Goal: Obtain resource: Download file/media

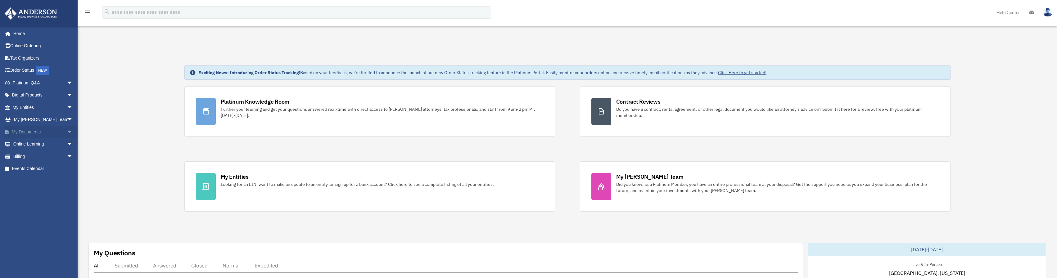
click at [67, 129] on span "arrow_drop_down" at bounding box center [73, 132] width 12 height 13
click at [34, 141] on link "Box" at bounding box center [46, 144] width 74 height 12
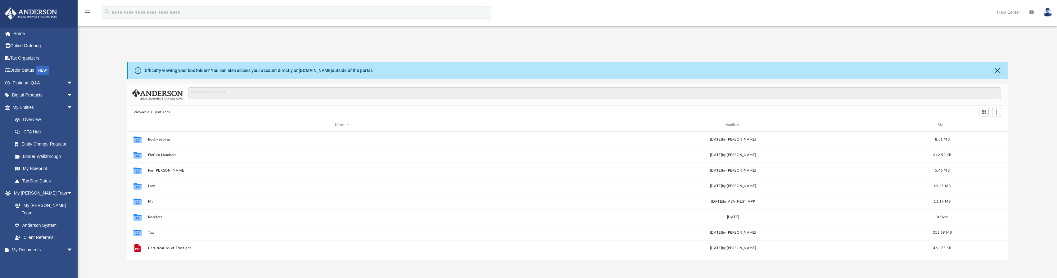
scroll to position [137, 877]
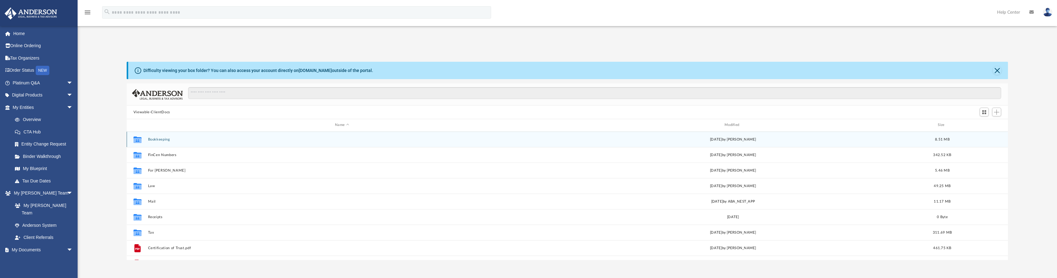
click at [167, 140] on button "Bookkeeping" at bounding box center [342, 140] width 388 height 4
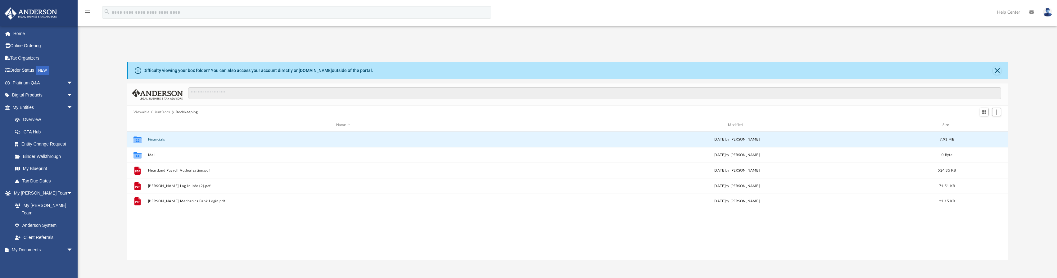
click at [158, 138] on button "Financials" at bounding box center [343, 140] width 391 height 4
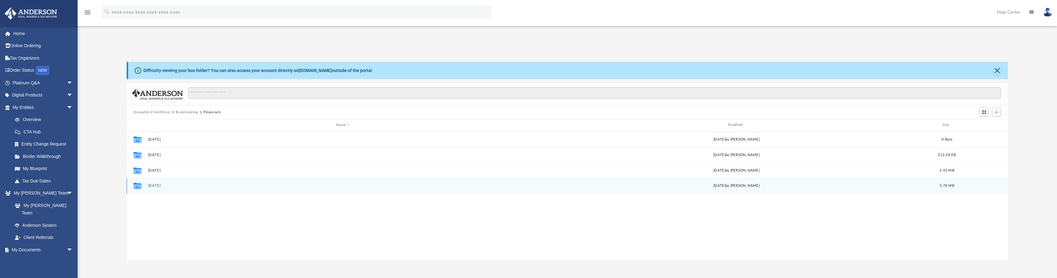
click at [162, 187] on button "[DATE]" at bounding box center [343, 186] width 391 height 4
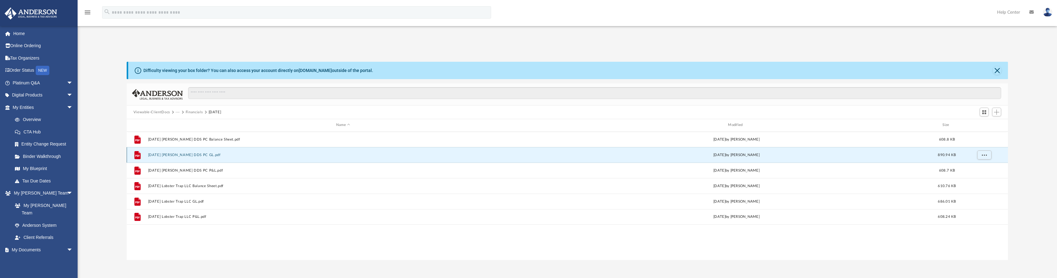
click at [175, 153] on button "[DATE] [PERSON_NAME] DDS PC GL.pdf" at bounding box center [343, 155] width 391 height 4
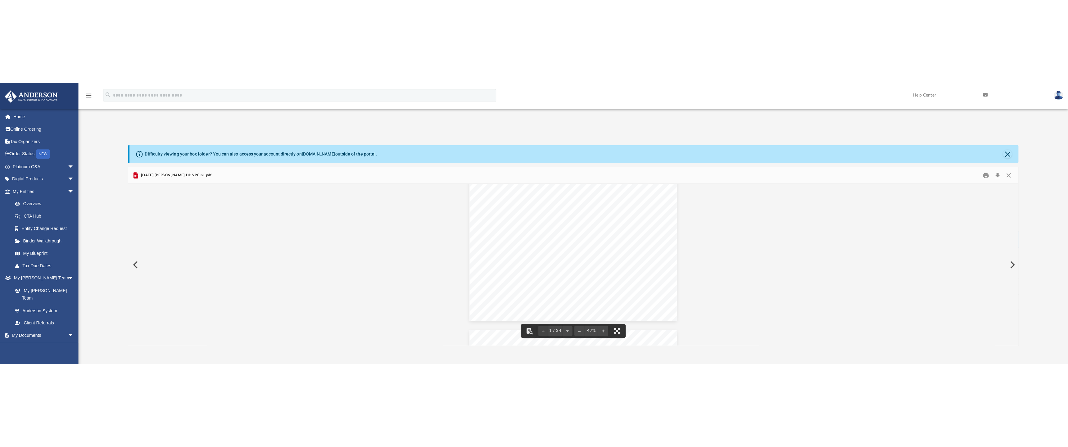
scroll to position [0, 0]
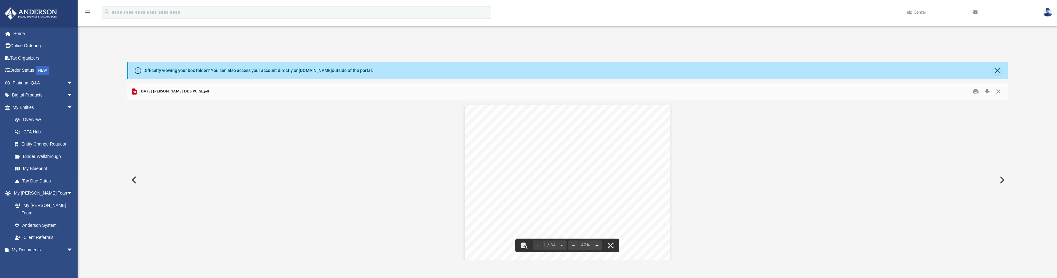
click at [594, 178] on span "COMB. DEP. MERCH BANKCARD MERCH BANKCARD COMB. DEP. TERM 0006" at bounding box center [571, 177] width 65 height 2
click at [610, 246] on button "File preview" at bounding box center [611, 246] width 14 height 14
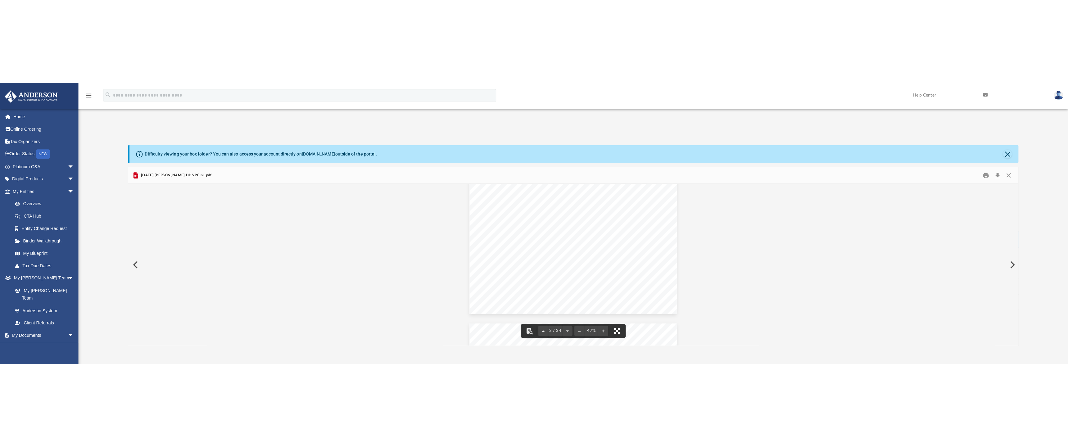
scroll to position [373, 0]
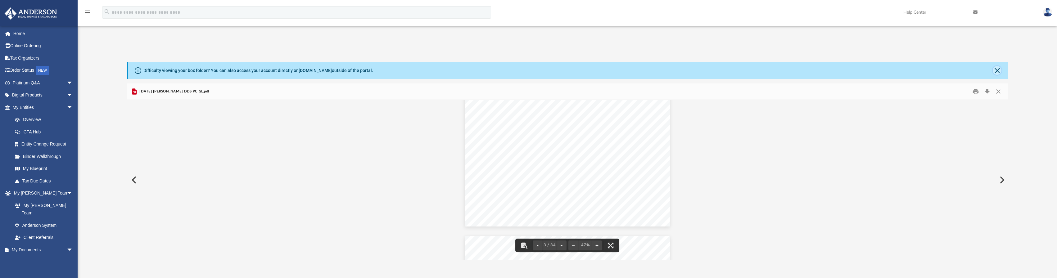
click at [996, 71] on button "Close" at bounding box center [997, 70] width 9 height 9
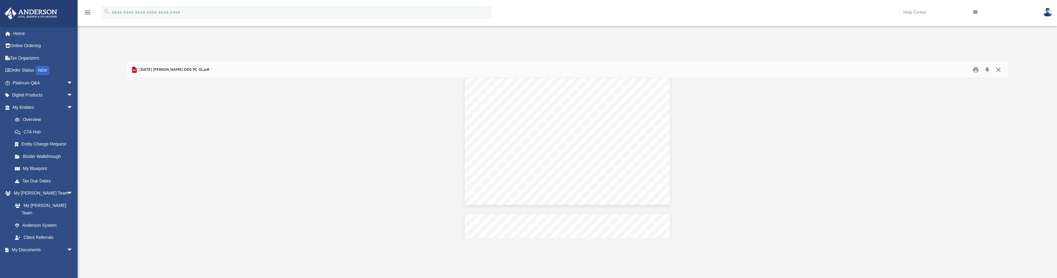
click at [1000, 71] on button "Close" at bounding box center [998, 70] width 11 height 10
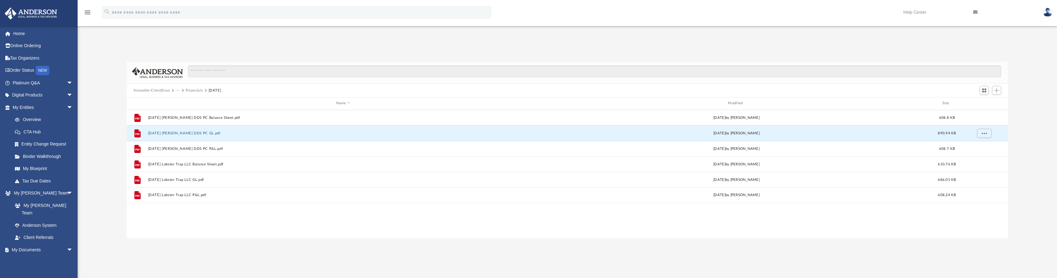
click at [198, 88] on button "Financials" at bounding box center [194, 91] width 17 height 6
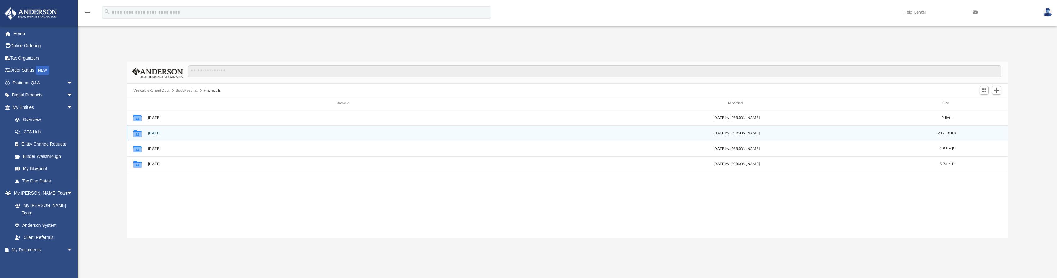
click at [158, 132] on button "[DATE]" at bounding box center [343, 133] width 391 height 4
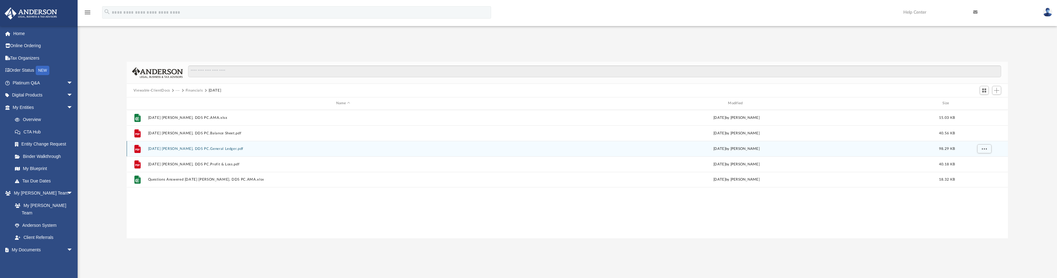
click at [166, 148] on button "2025.02.28 Christopher Carney, DDS PC.General Ledger.pdf" at bounding box center [343, 149] width 391 height 4
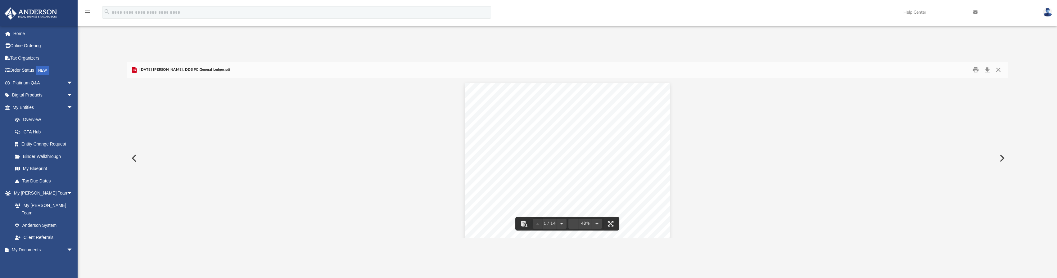
click at [518, 130] on span "[PERSON_NAME]" at bounding box center [523, 131] width 15 height 2
drag, startPoint x: 614, startPoint y: 224, endPoint x: 668, endPoint y: 325, distance: 114.6
click at [614, 224] on button "File preview" at bounding box center [611, 224] width 14 height 14
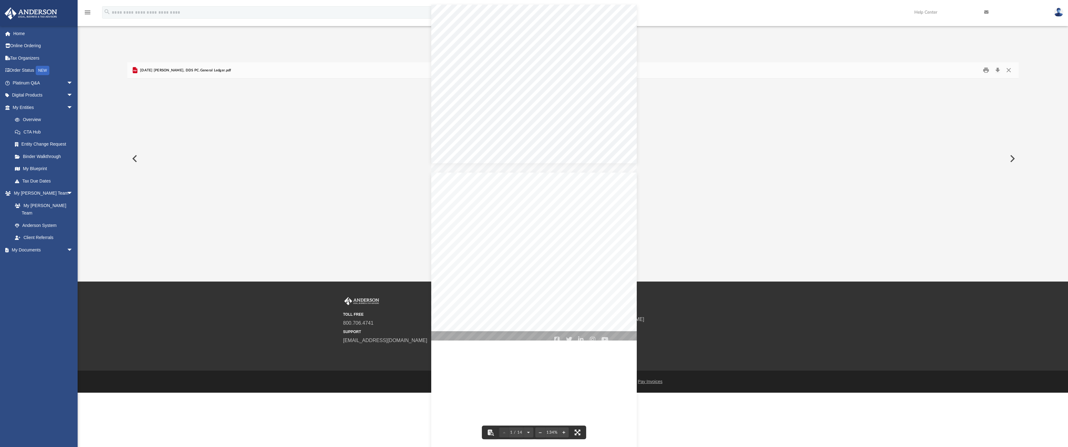
scroll to position [137, 877]
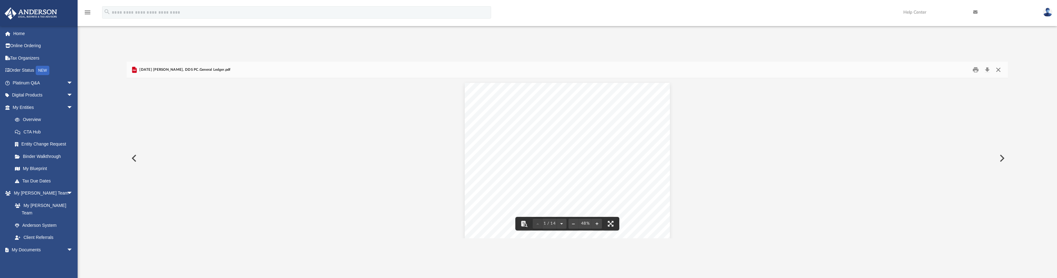
click at [999, 70] on button "Close" at bounding box center [998, 70] width 11 height 10
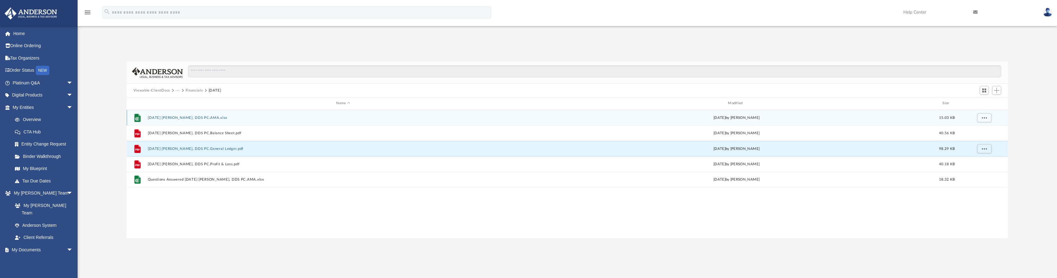
click at [199, 117] on button "2025.02.28 Christopher Carney, DDS PC.AMA.xlsx" at bounding box center [343, 118] width 391 height 4
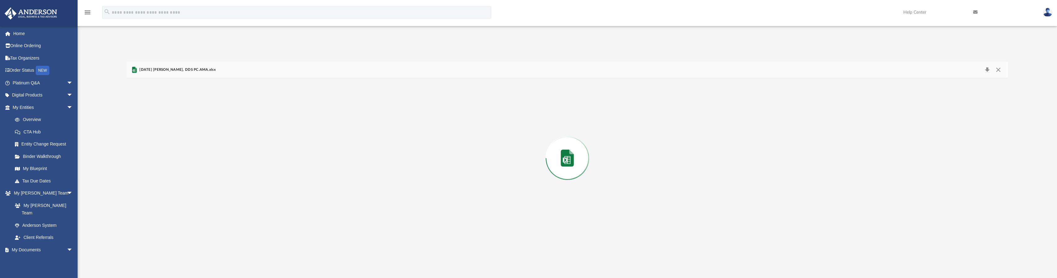
click at [199, 117] on div "Preview" at bounding box center [568, 158] width 882 height 160
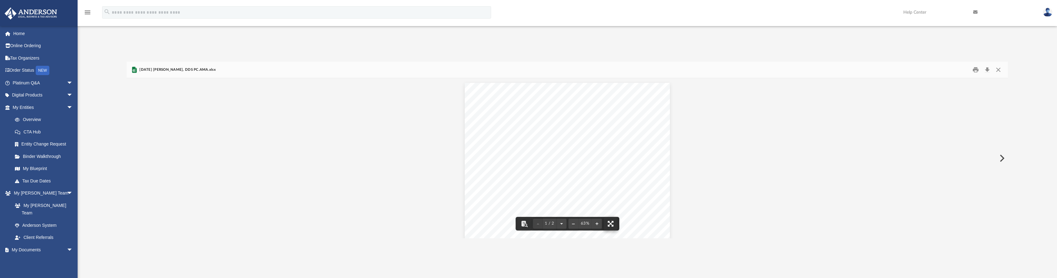
click at [613, 223] on button "File preview" at bounding box center [611, 224] width 14 height 14
click at [998, 70] on button "Close" at bounding box center [998, 70] width 11 height 10
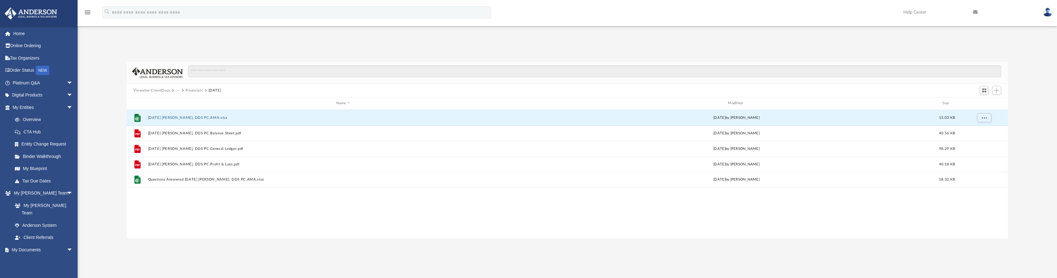
click at [215, 90] on button "[DATE]" at bounding box center [215, 91] width 13 height 6
click at [197, 91] on button "Financials" at bounding box center [194, 91] width 17 height 6
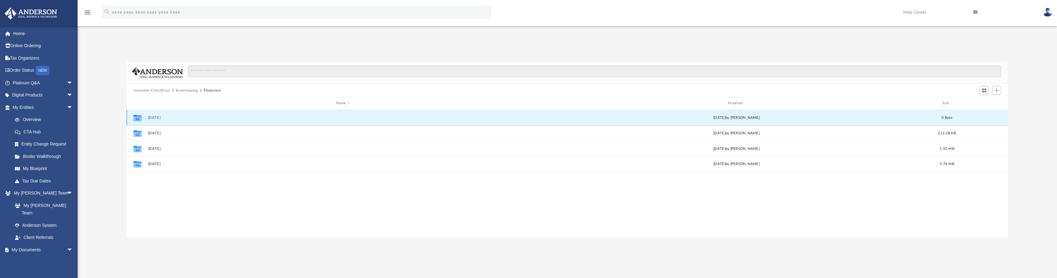
click at [151, 118] on button "[DATE]" at bounding box center [343, 118] width 391 height 4
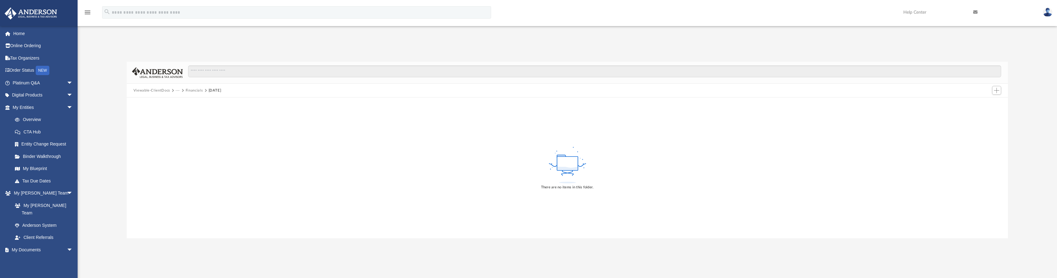
click at [201, 89] on button "Financials" at bounding box center [194, 91] width 17 height 6
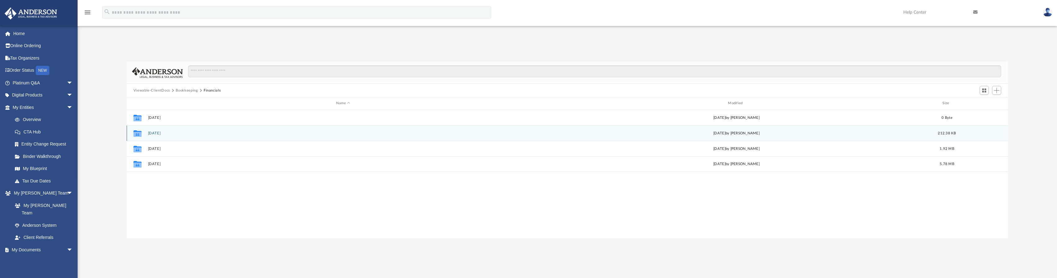
click at [153, 135] on button "[DATE]" at bounding box center [343, 133] width 391 height 4
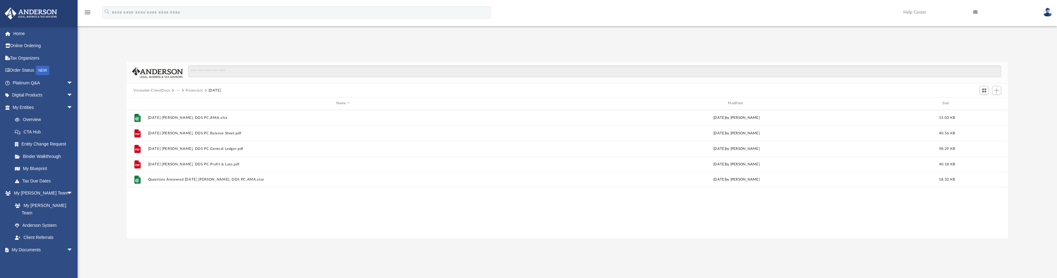
click at [199, 88] on button "Financials" at bounding box center [194, 91] width 17 height 6
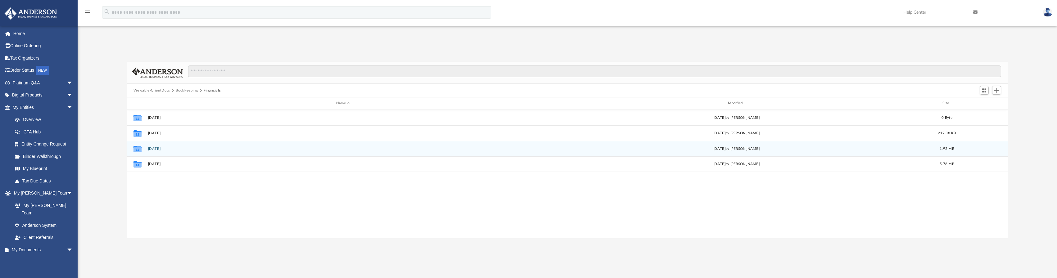
click at [163, 150] on button "[DATE]" at bounding box center [343, 149] width 391 height 4
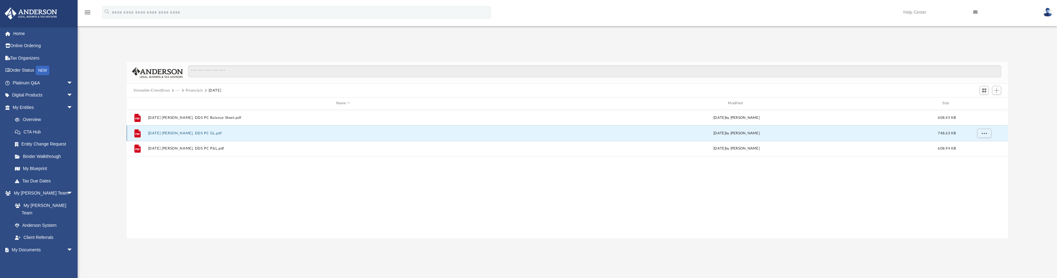
click at [195, 131] on button "2025.03.31 Christopher Carney, DDS PC GL.pdf" at bounding box center [343, 133] width 391 height 4
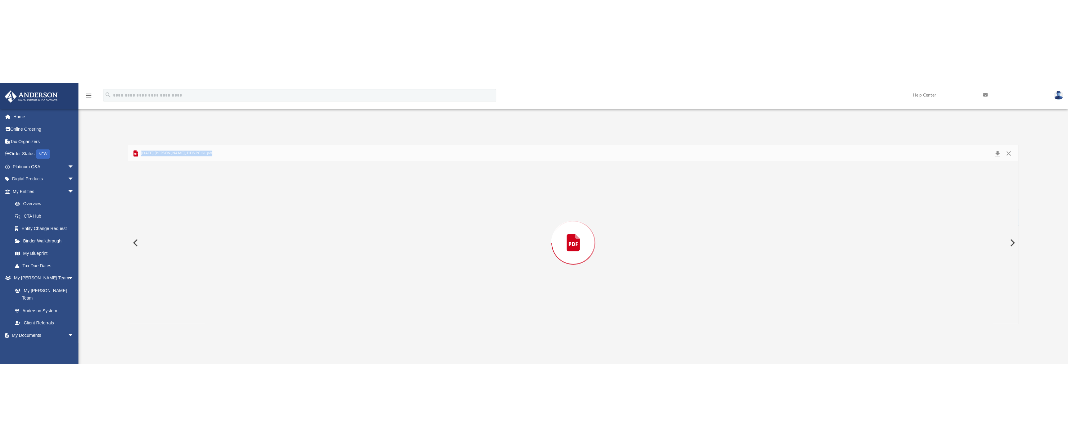
scroll to position [1344, 0]
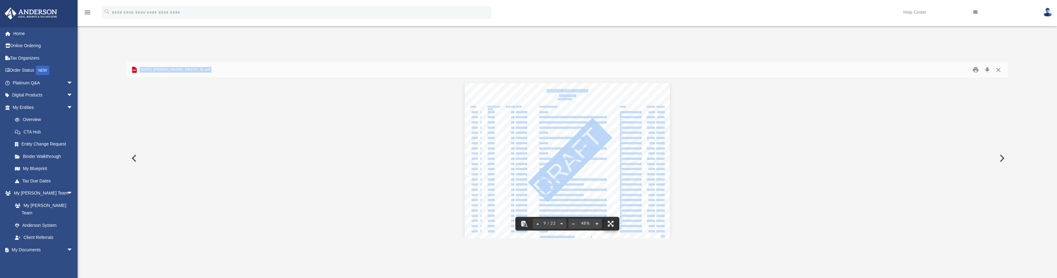
click at [614, 222] on button "File preview" at bounding box center [611, 224] width 14 height 14
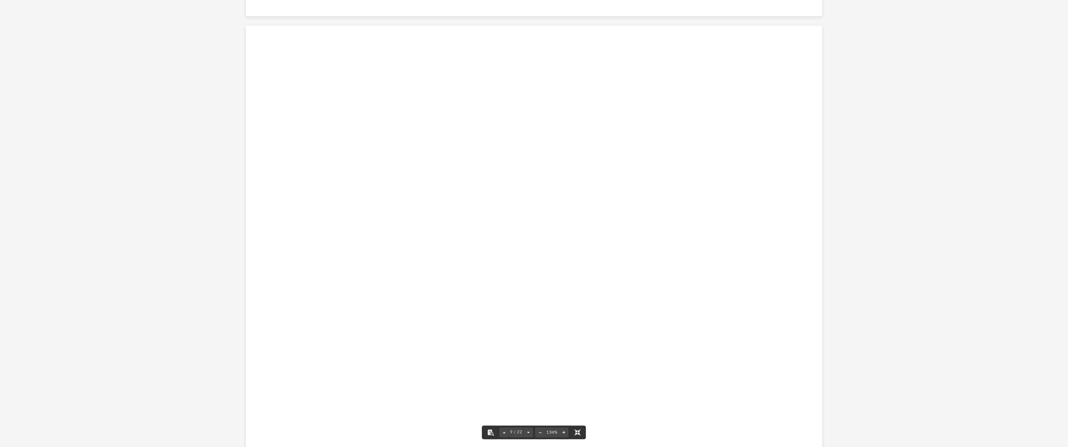
scroll to position [3638, 0]
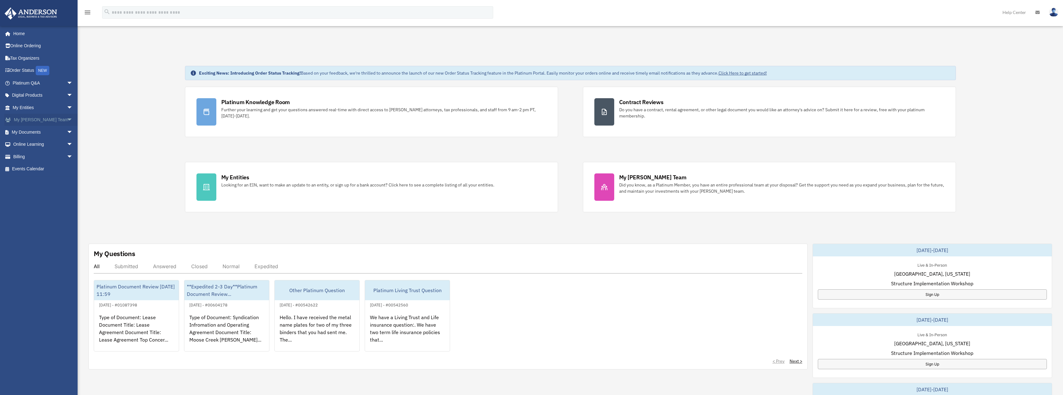
click at [67, 119] on span "arrow_drop_down" at bounding box center [73, 120] width 12 height 13
click at [67, 170] on span "arrow_drop_down" at bounding box center [73, 176] width 12 height 13
click at [26, 183] on link "Box" at bounding box center [46, 189] width 74 height 12
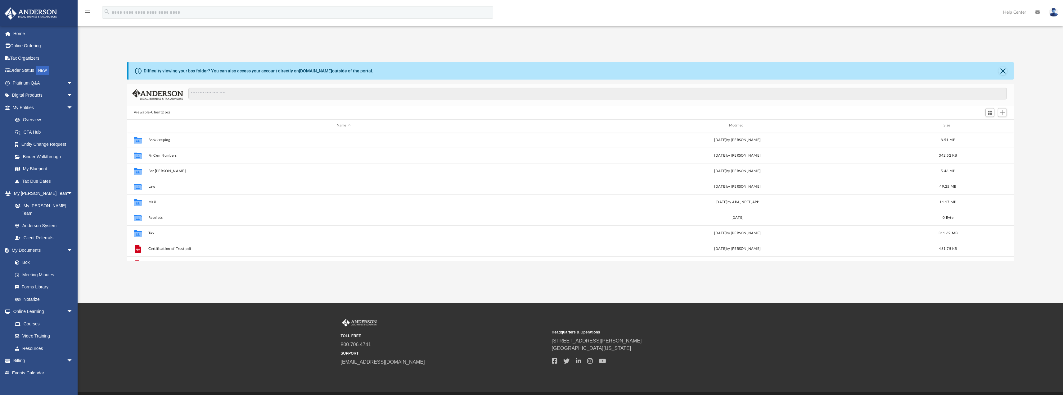
scroll to position [137, 882]
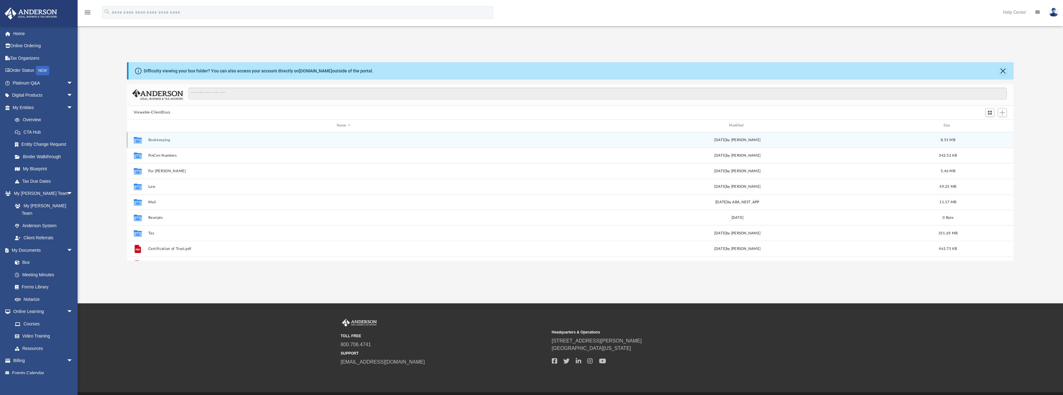
click at [162, 139] on button "Bookkeeping" at bounding box center [343, 140] width 391 height 4
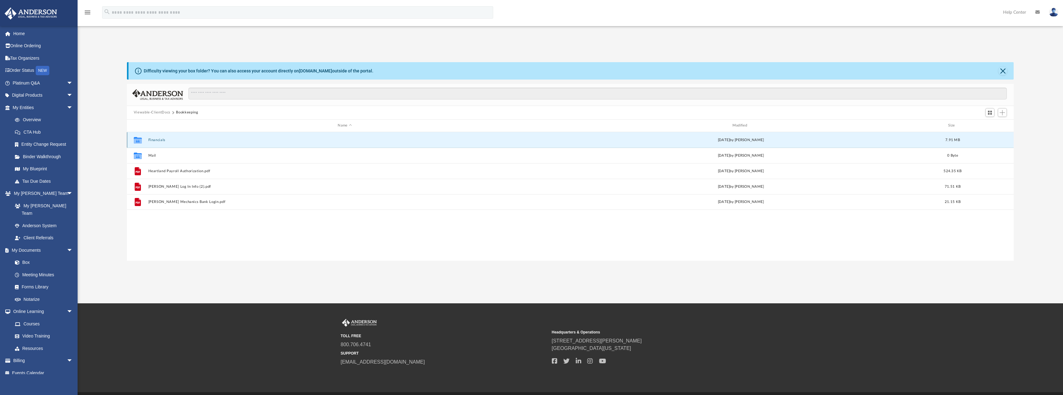
click at [157, 138] on button "Financials" at bounding box center [344, 140] width 393 height 4
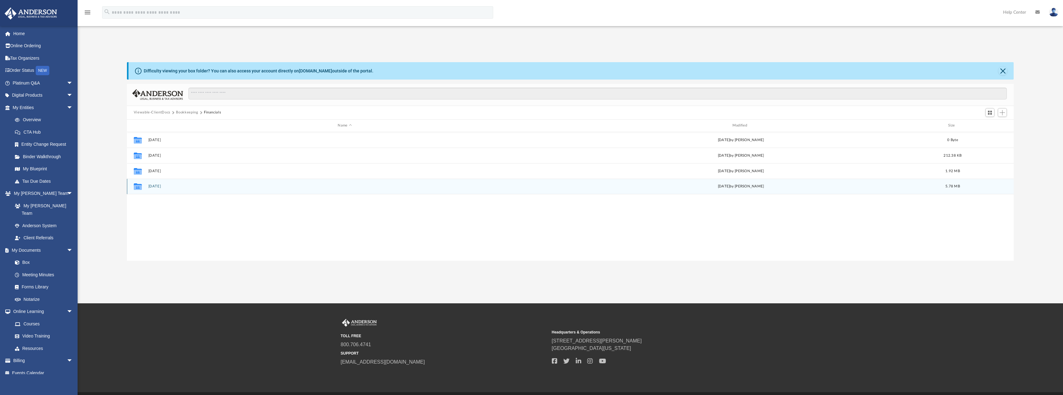
click at [154, 186] on button "[DATE]" at bounding box center [344, 186] width 393 height 4
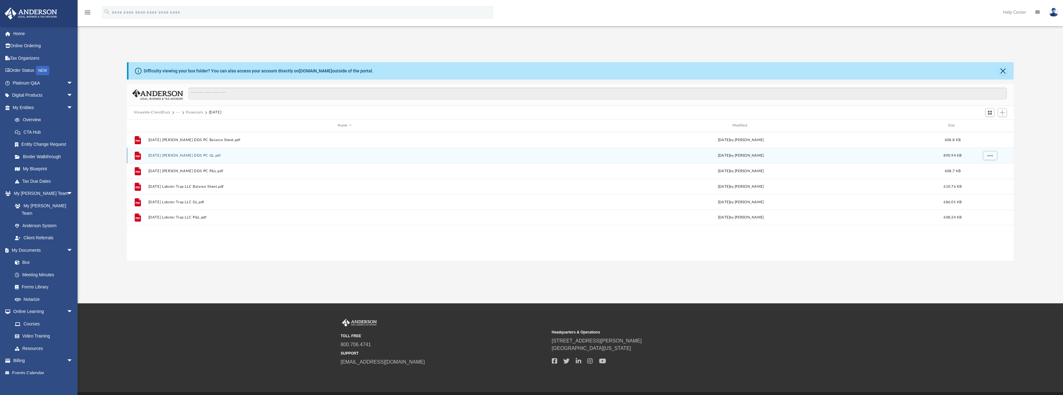
click at [213, 155] on button "[DATE] [PERSON_NAME] DDS PC GL.pdf" at bounding box center [344, 155] width 393 height 4
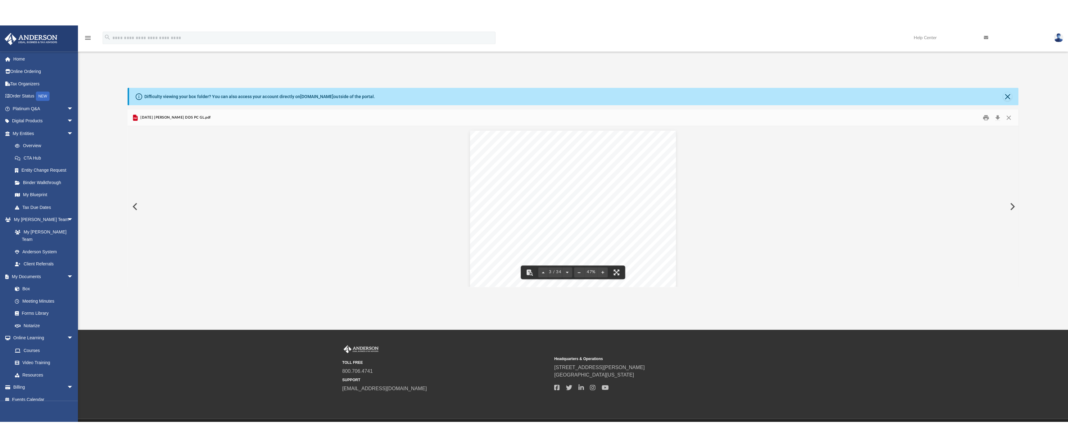
scroll to position [336, 0]
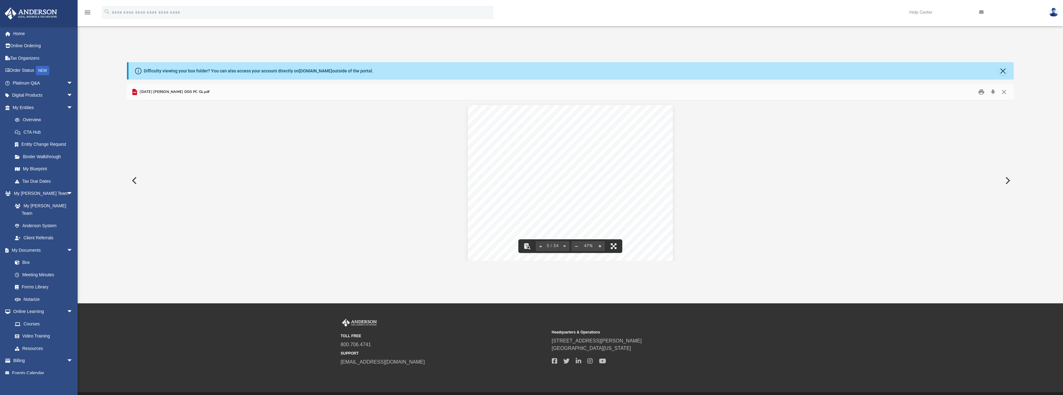
drag, startPoint x: 616, startPoint y: 244, endPoint x: 616, endPoint y: 282, distance: 37.3
click at [616, 244] on button "File preview" at bounding box center [614, 246] width 14 height 14
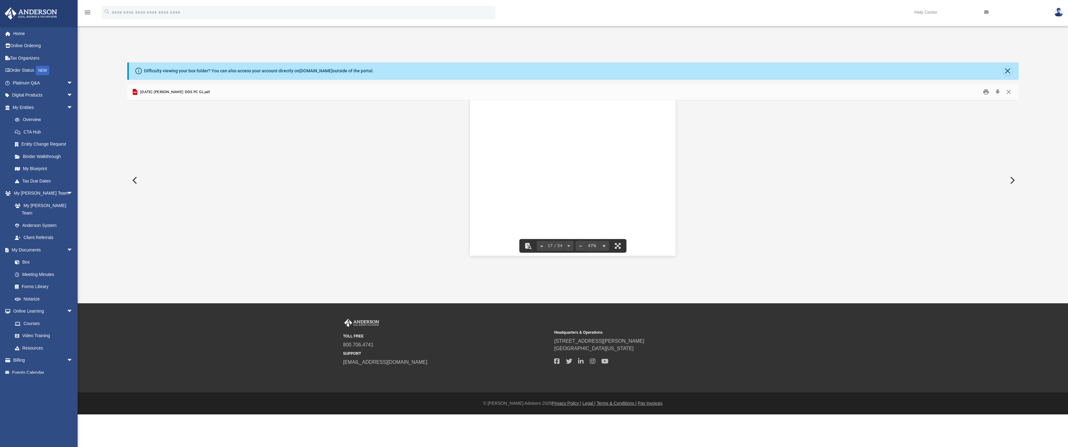
scroll to position [137, 882]
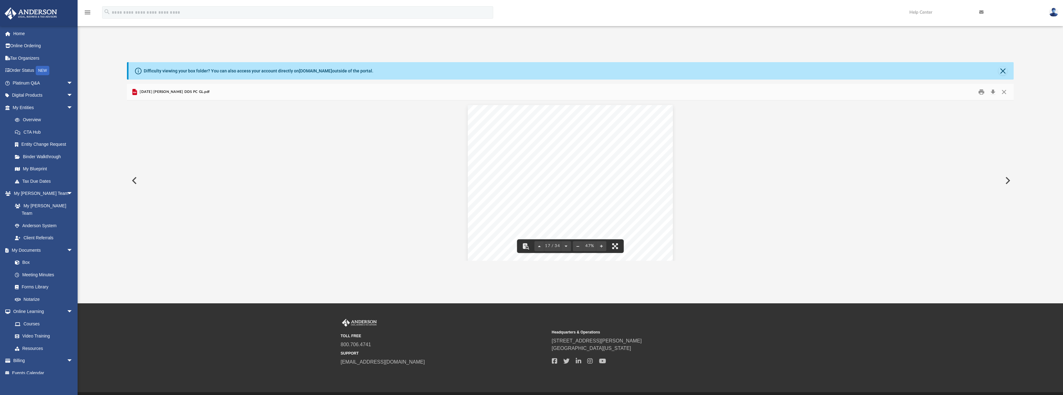
click at [614, 244] on button "File preview" at bounding box center [615, 246] width 14 height 14
